Goal: Information Seeking & Learning: Understand process/instructions

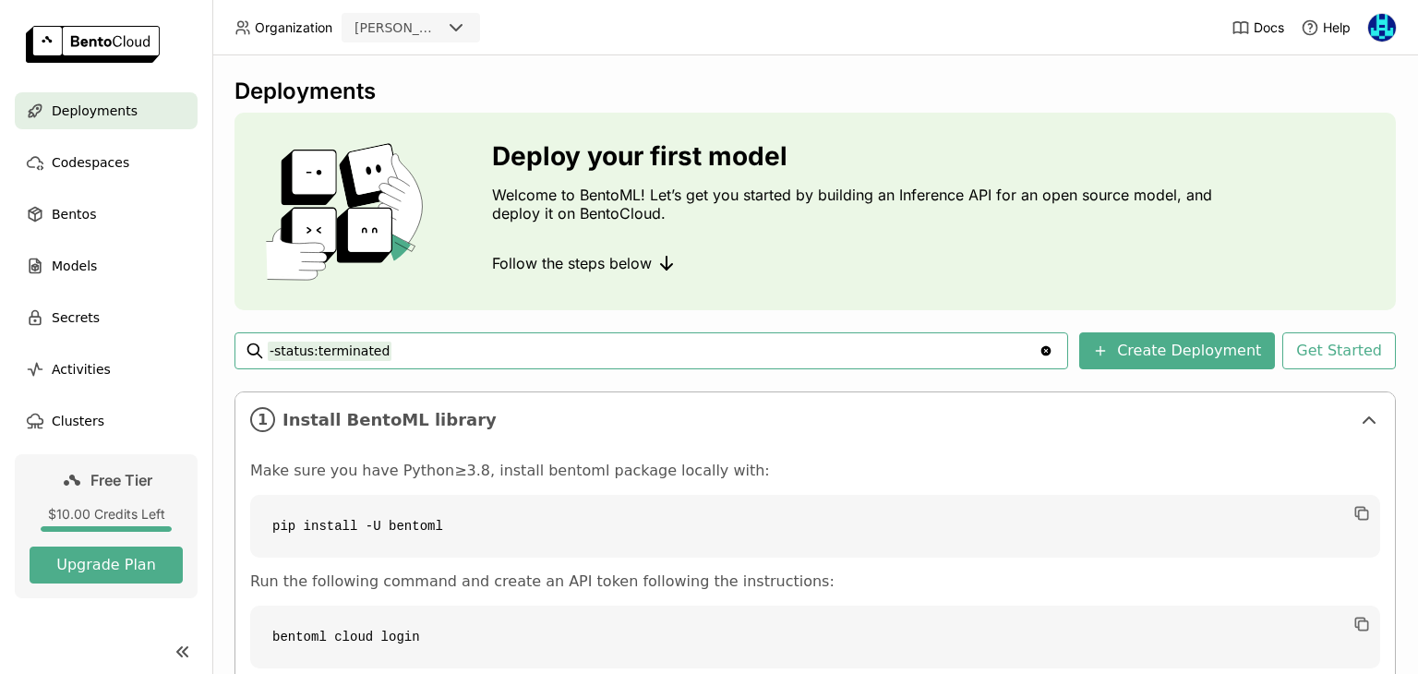
scroll to position [87, 0]
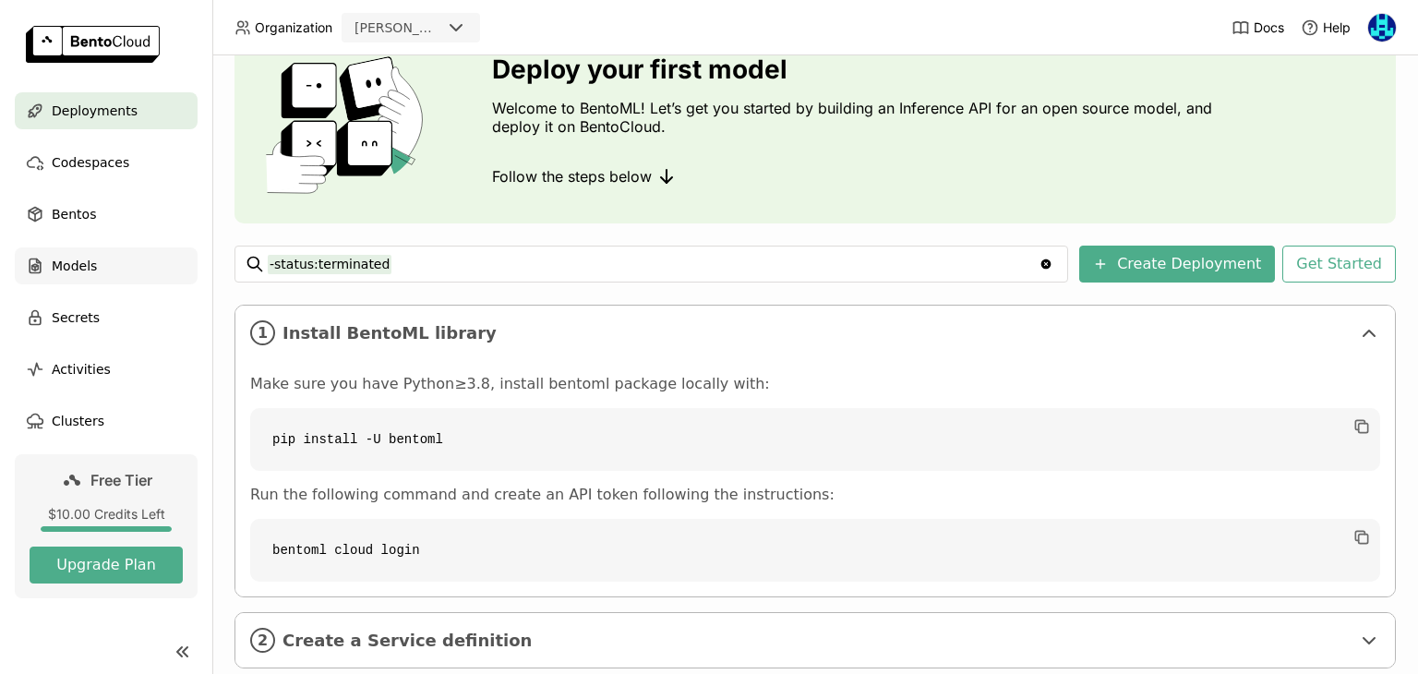
click at [86, 278] on div "Models" at bounding box center [106, 265] width 183 height 37
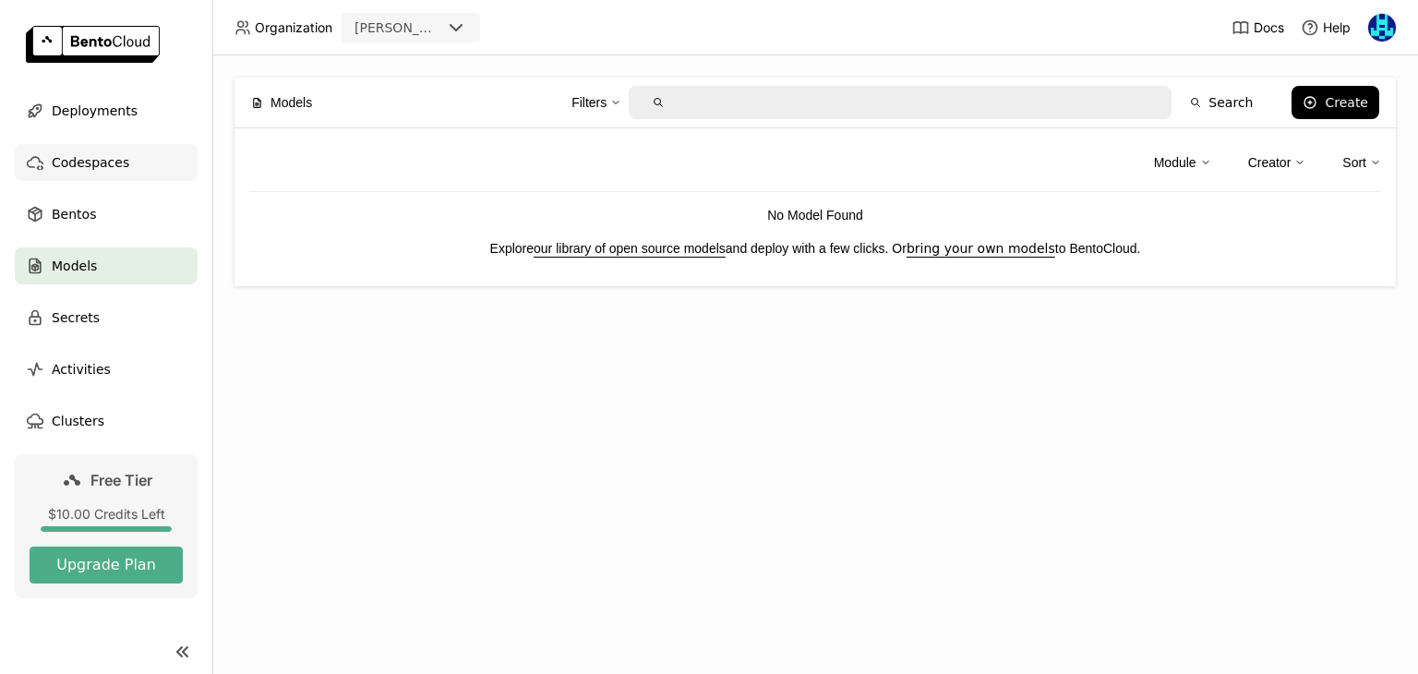
click at [70, 163] on span "Codespaces" at bounding box center [91, 162] width 78 height 22
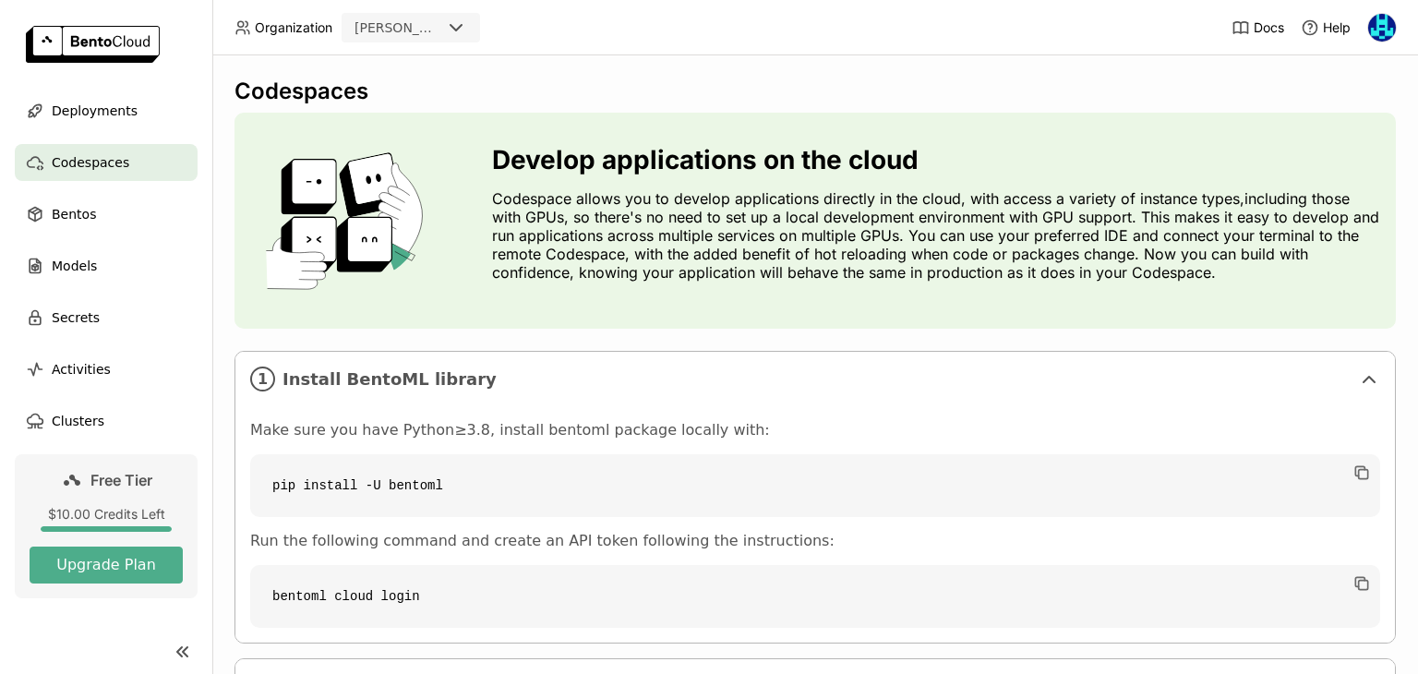
scroll to position [161, 0]
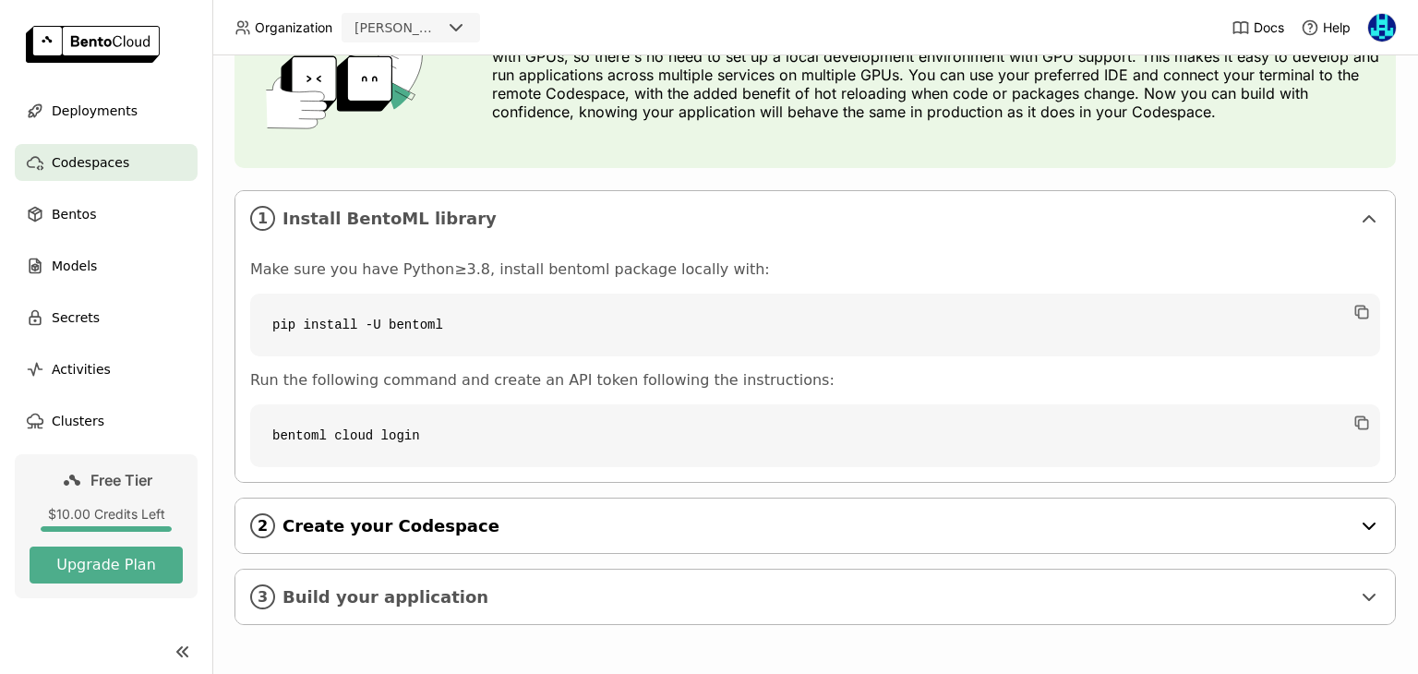
click at [760, 546] on div "2 Create your Codespace" at bounding box center [814, 525] width 1159 height 54
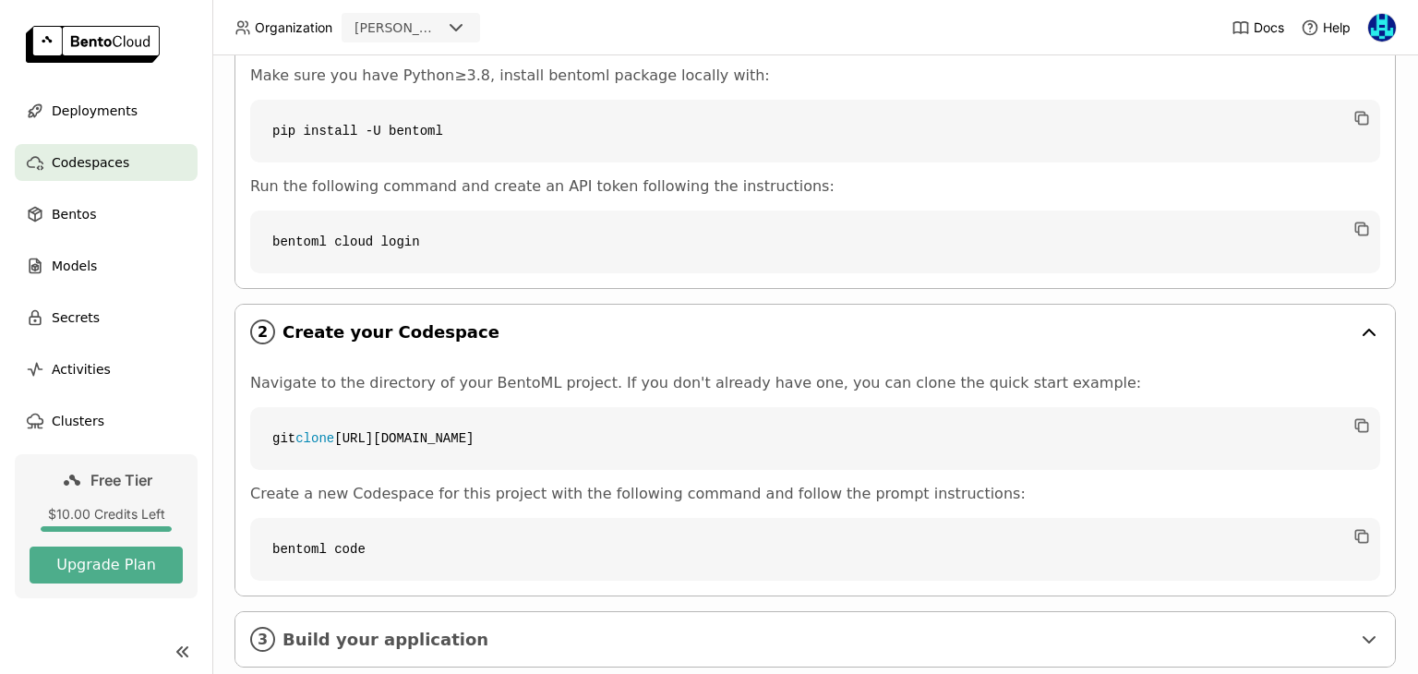
scroll to position [397, 0]
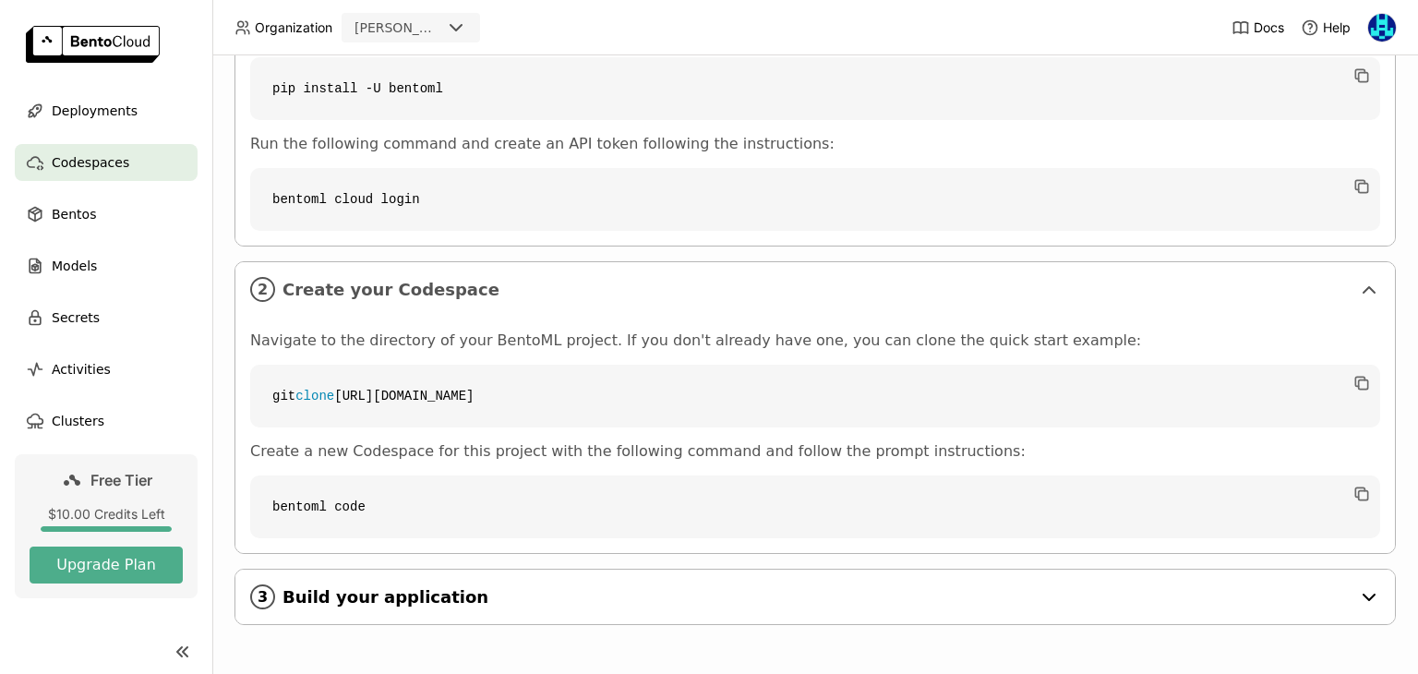
click at [1173, 578] on div "3 Build your application" at bounding box center [814, 597] width 1159 height 54
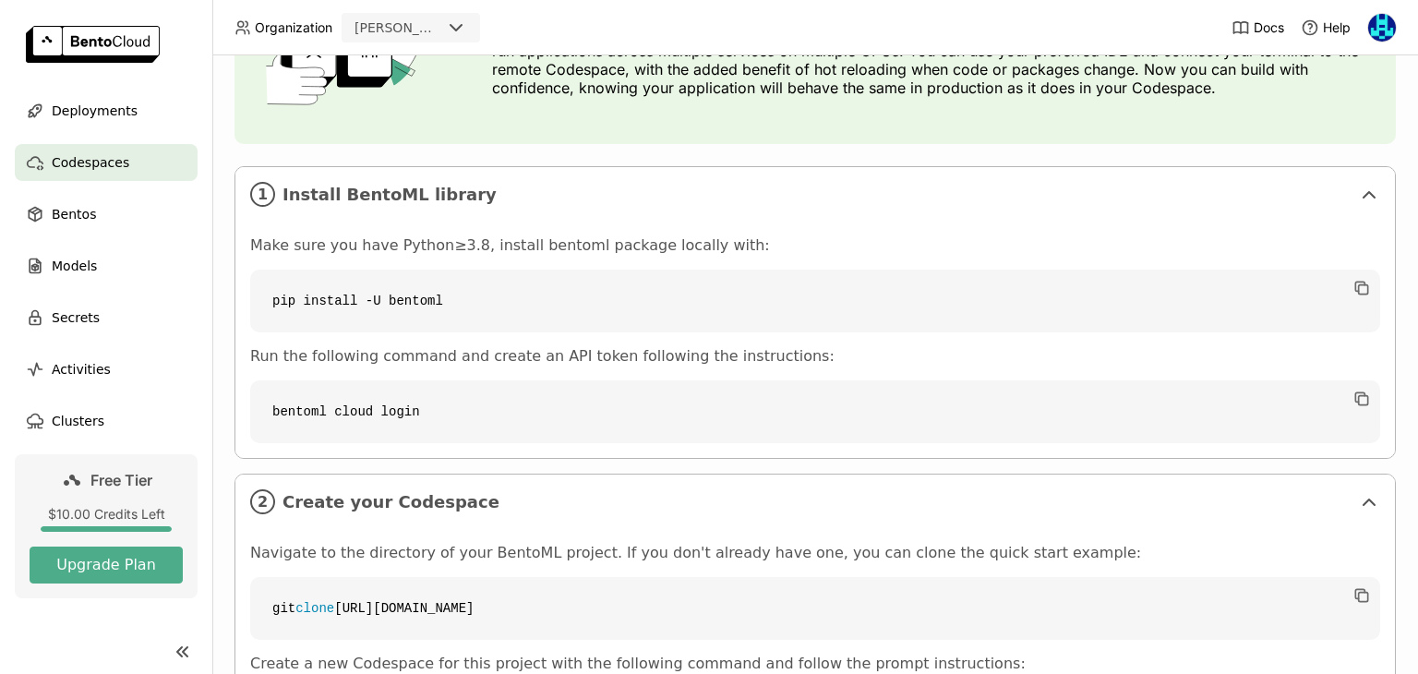
scroll to position [0, 0]
